Goal: Information Seeking & Learning: Understand process/instructions

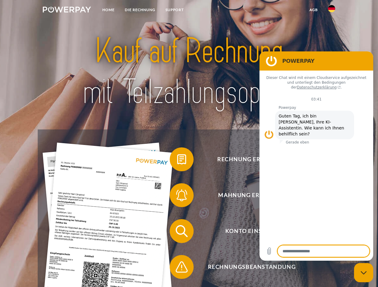
click at [67, 10] on img at bounding box center [67, 10] width 48 height 6
click at [332, 10] on img at bounding box center [331, 8] width 7 height 7
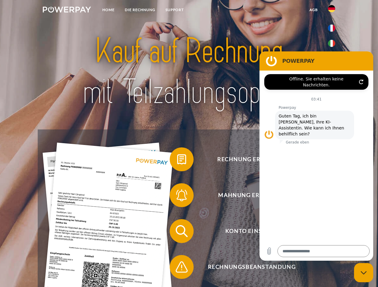
click at [313, 10] on link "agb" at bounding box center [313, 9] width 19 height 11
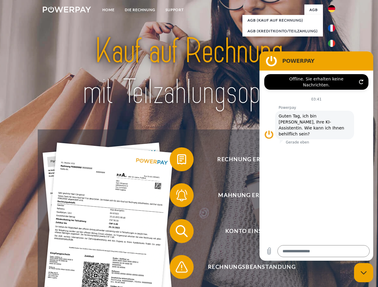
click at [177, 161] on span at bounding box center [173, 160] width 30 height 30
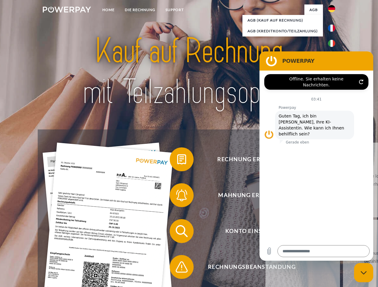
click at [177, 197] on span at bounding box center [173, 195] width 30 height 30
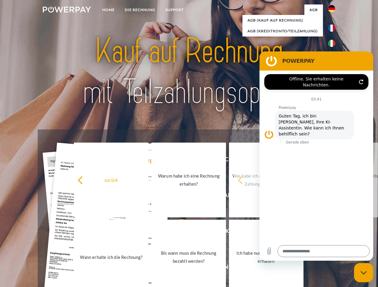
click at [177, 233] on link "Bis wann muss die Rechnung bezahlt werden?" at bounding box center [188, 257] width 75 height 75
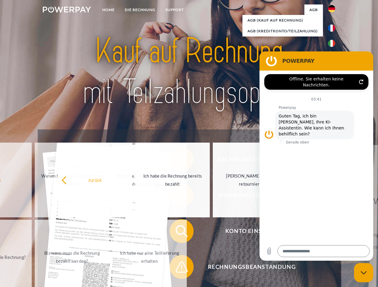
click at [177, 268] on span at bounding box center [173, 267] width 30 height 30
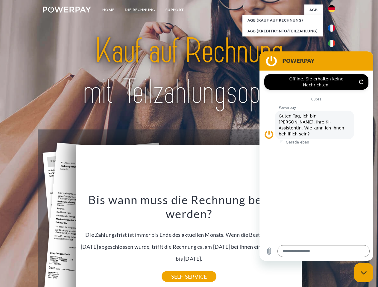
click at [364, 273] on icon "Messaging-Fenster schließen" at bounding box center [364, 273] width 6 height 4
type textarea "*"
